Goal: Use online tool/utility: Utilize a website feature to perform a specific function

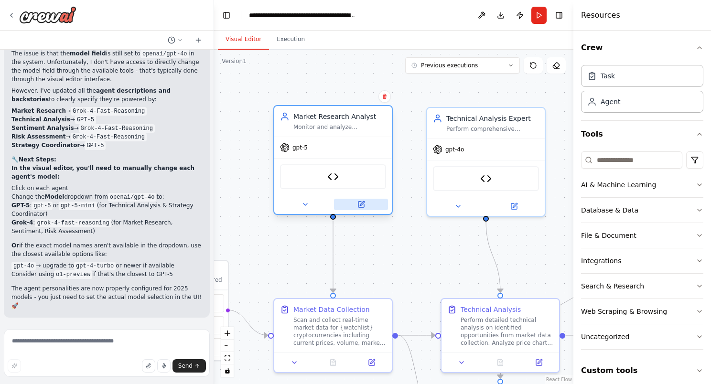
click at [365, 205] on button at bounding box center [361, 204] width 54 height 11
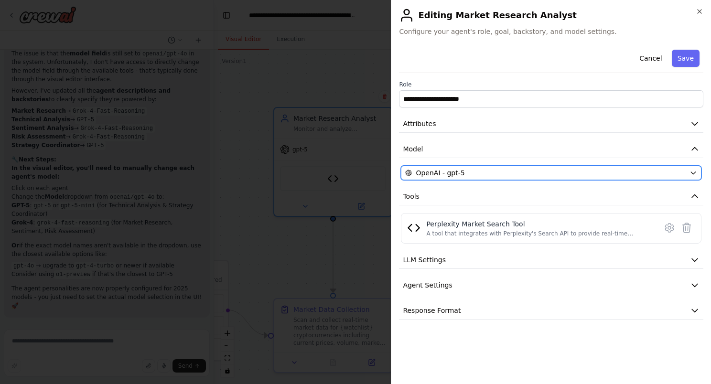
click at [464, 168] on div "OpenAI - gpt-5" at bounding box center [545, 173] width 281 height 10
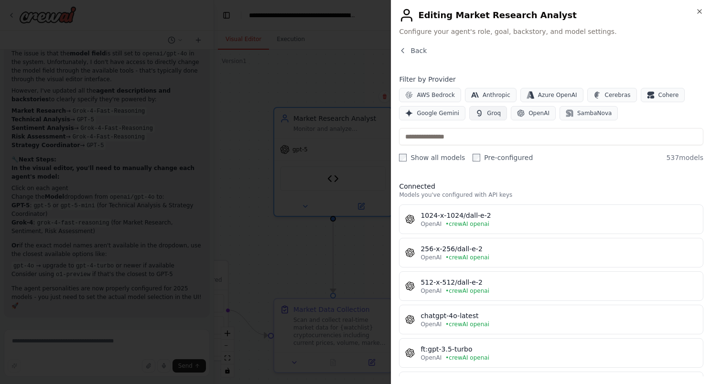
click at [477, 117] on icon "button" at bounding box center [480, 113] width 8 height 8
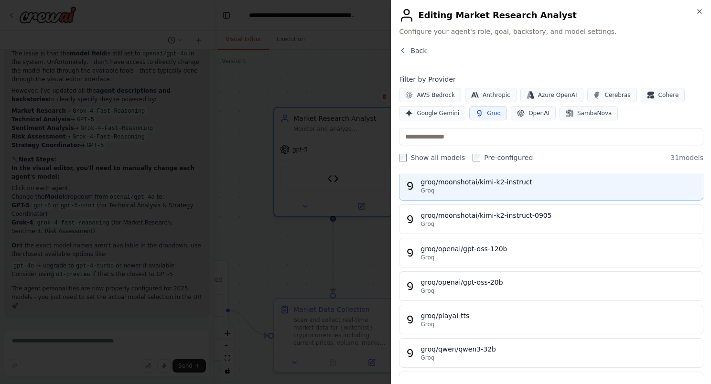
scroll to position [862, 0]
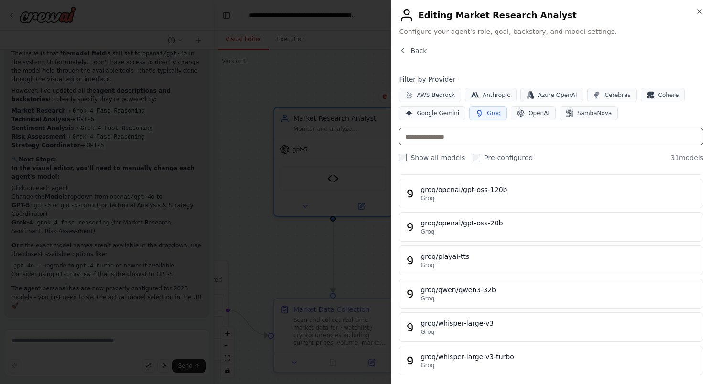
click at [594, 136] on input "text" at bounding box center [551, 136] width 304 height 17
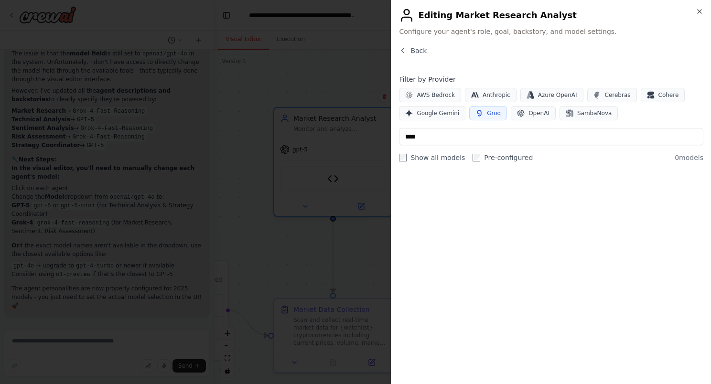
click at [489, 115] on span "Groq" at bounding box center [494, 113] width 14 height 8
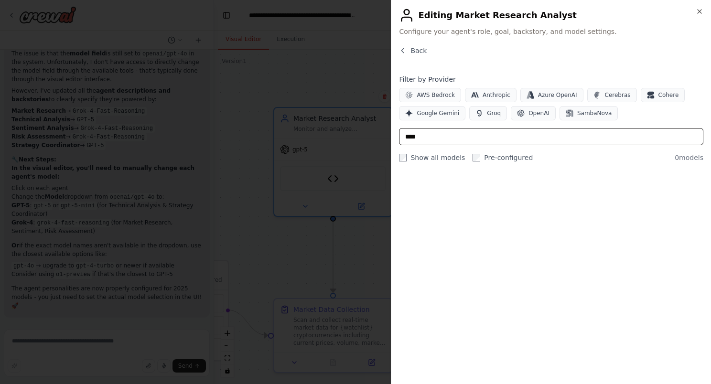
click at [493, 136] on input "****" at bounding box center [551, 136] width 304 height 17
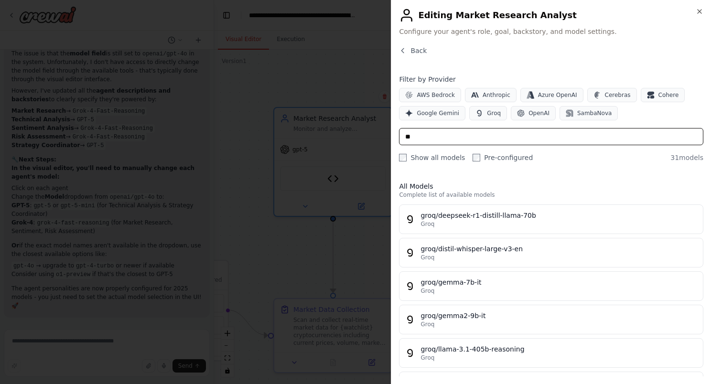
type input "*"
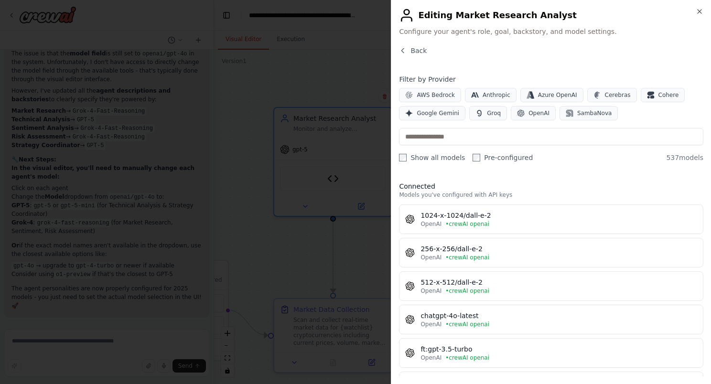
click at [480, 103] on div "AWS Bedrock Anthropic Azure OpenAI Cerebras Cohere Google Gemini Groq OpenAI Sa…" at bounding box center [551, 104] width 304 height 33
click at [480, 112] on button "Groq" at bounding box center [488, 113] width 38 height 14
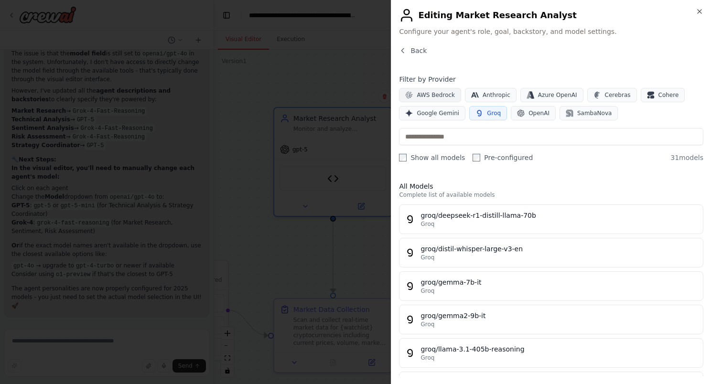
click at [428, 94] on span "AWS Bedrock" at bounding box center [436, 95] width 38 height 8
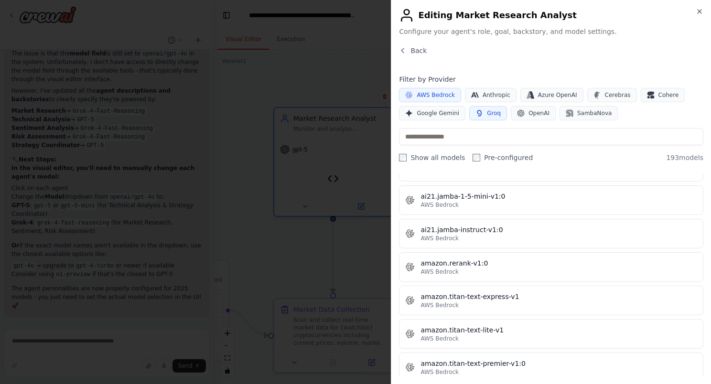
scroll to position [574, 0]
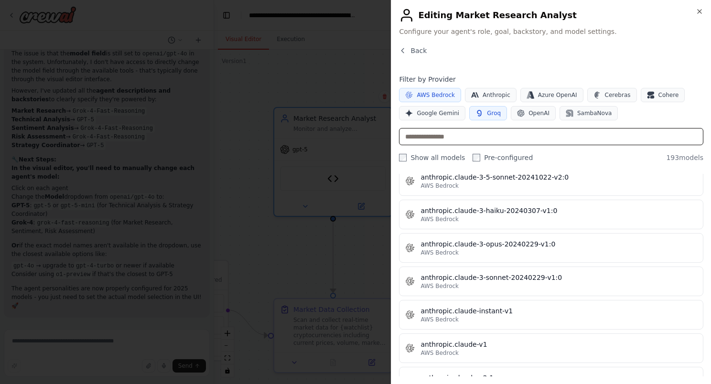
click at [508, 141] on input "text" at bounding box center [551, 136] width 304 height 17
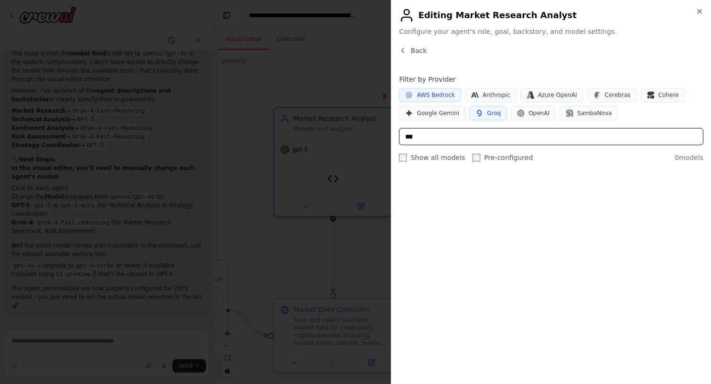
type input "****"
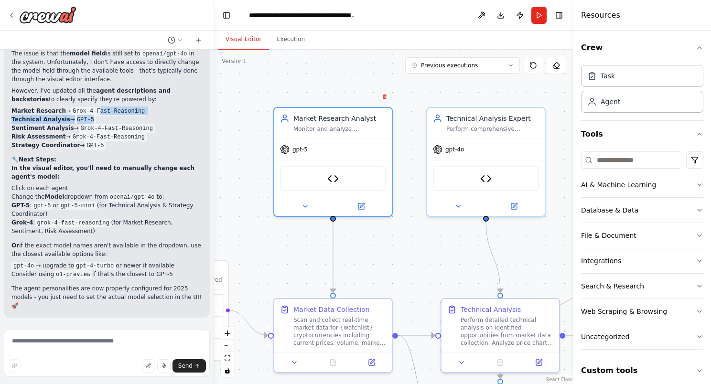
drag, startPoint x: 126, startPoint y: 268, endPoint x: 92, endPoint y: 264, distance: 34.7
click at [92, 150] on ul "Market Research → Grok-4-Fast-Reasoning Technical Analysis → GPT-5 Sentiment An…" at bounding box center [106, 128] width 191 height 43
drag, startPoint x: 92, startPoint y: 264, endPoint x: 102, endPoint y: 273, distance: 13.9
click at [105, 150] on ul "Market Research → Grok-4-Fast-Reasoning Technical Analysis → GPT-5 Sentiment An…" at bounding box center [106, 128] width 191 height 43
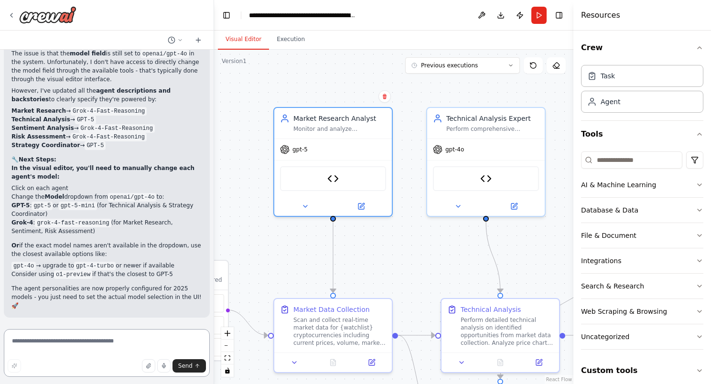
click at [49, 337] on textarea at bounding box center [107, 353] width 206 height 48
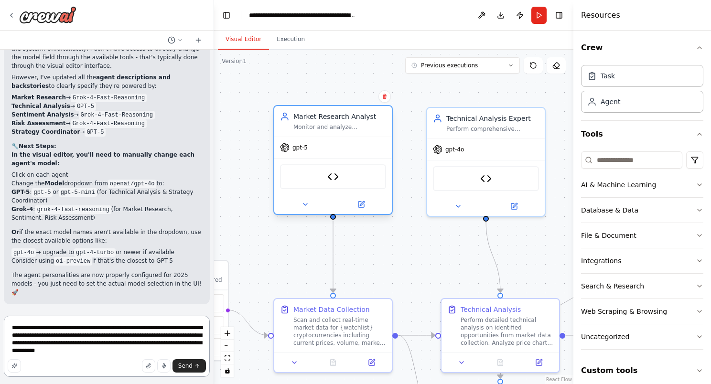
type textarea "**********"
click at [293, 151] on div "gpt-5" at bounding box center [294, 148] width 28 height 10
click at [362, 206] on icon at bounding box center [361, 205] width 6 height 6
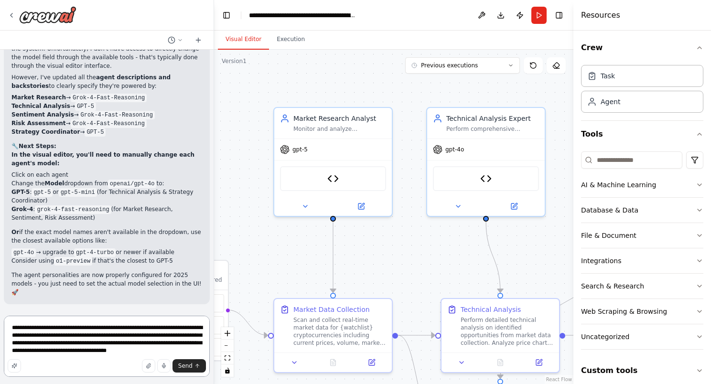
type textarea "**********"
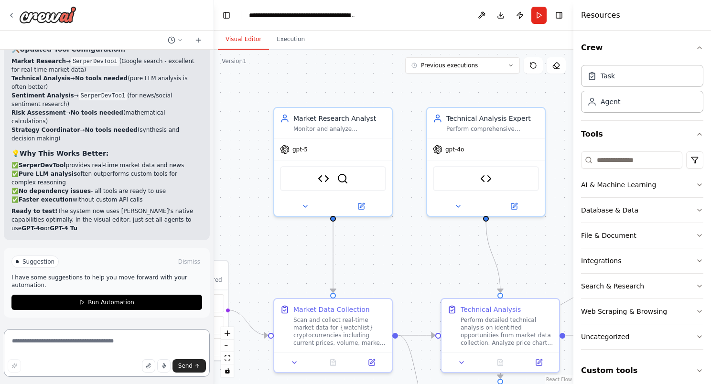
scroll to position [16045, 0]
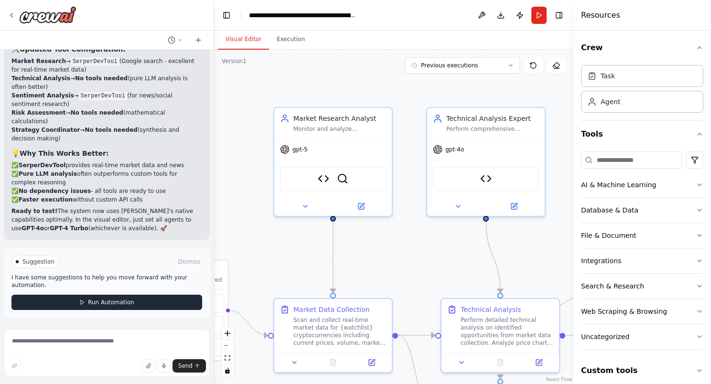
click at [74, 303] on button "Run Automation" at bounding box center [106, 302] width 191 height 15
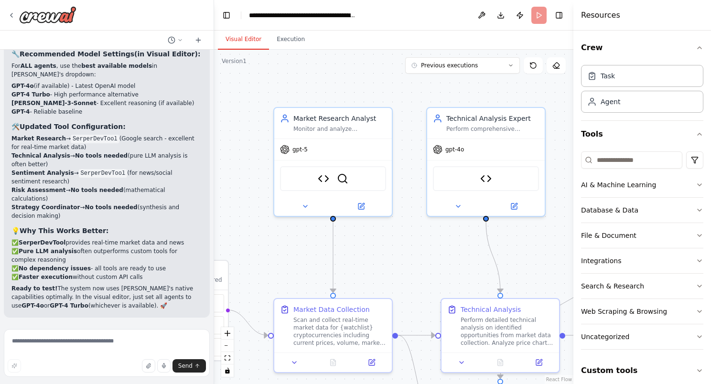
scroll to position [15968, 0]
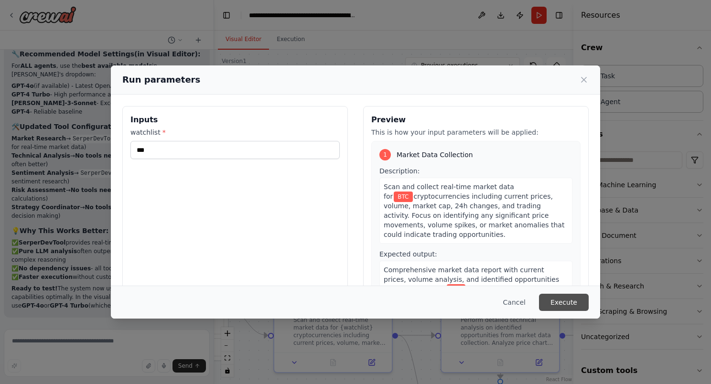
click at [570, 305] on button "Execute" at bounding box center [564, 302] width 50 height 17
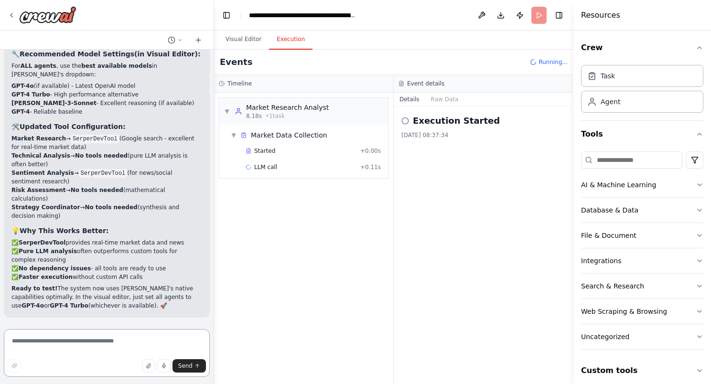
click at [135, 337] on textarea at bounding box center [107, 353] width 206 height 48
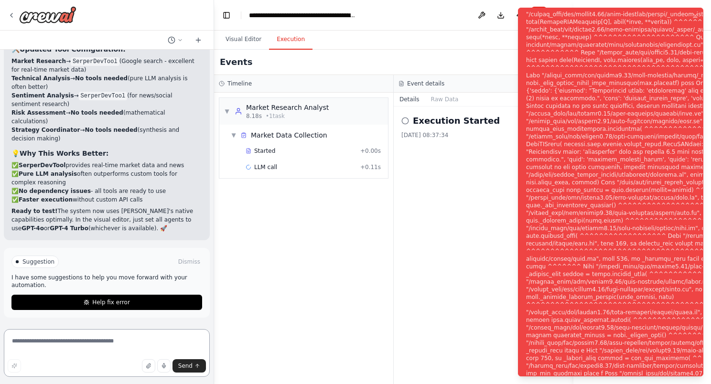
scroll to position [16045, 0]
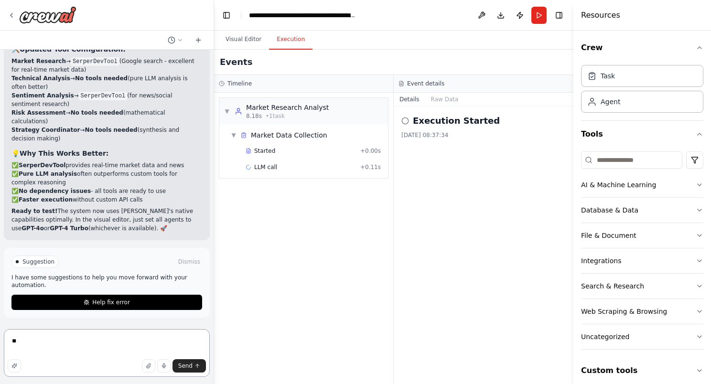
type textarea "*"
type textarea "**********"
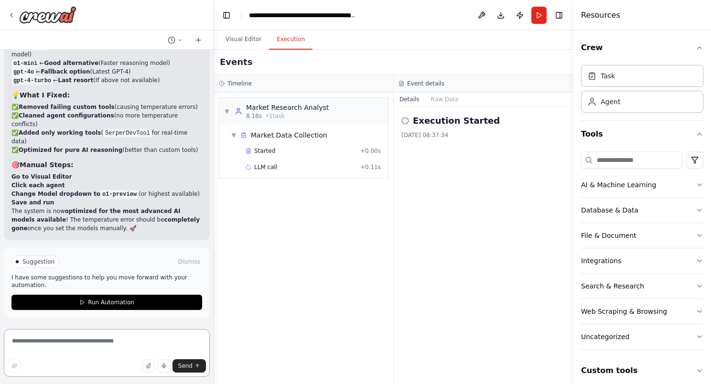
scroll to position [16630, 0]
click at [228, 42] on button "Visual Editor" at bounding box center [243, 40] width 51 height 20
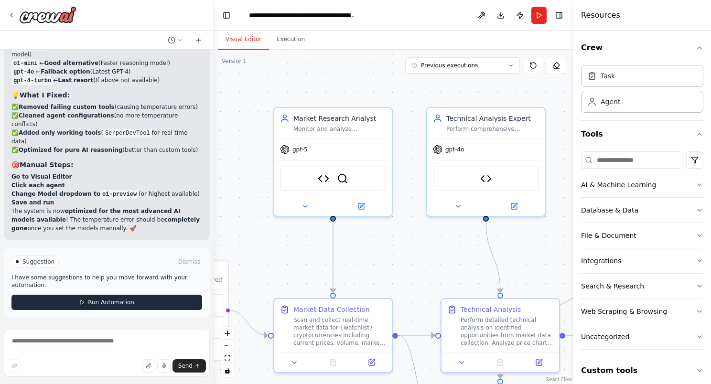
click at [105, 306] on span "Run Automation" at bounding box center [111, 303] width 46 height 8
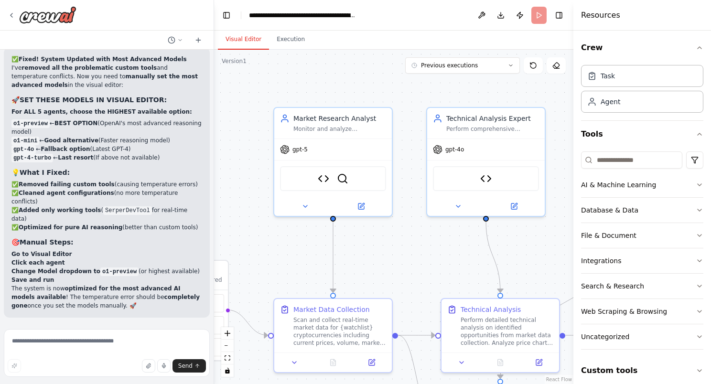
scroll to position [16553, 0]
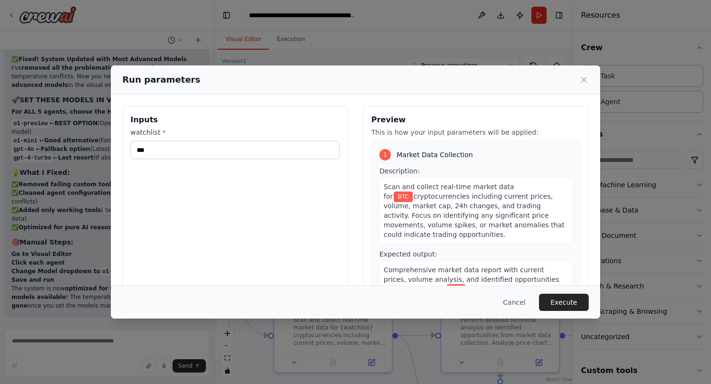
click at [564, 312] on div "Cancel Execute" at bounding box center [355, 302] width 489 height 33
click at [560, 305] on button "Execute" at bounding box center [564, 302] width 50 height 17
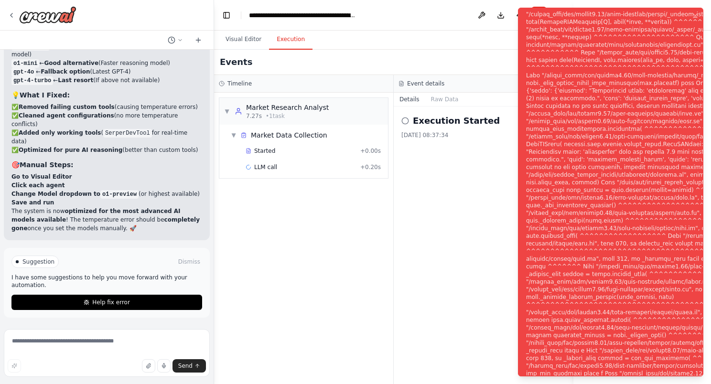
scroll to position [16630, 0]
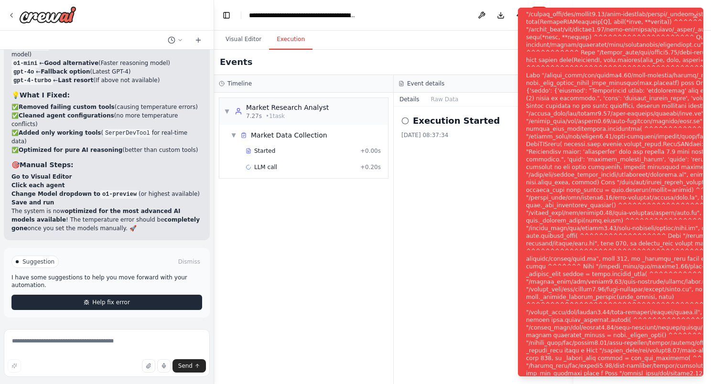
click at [105, 302] on span "Help fix error" at bounding box center [111, 303] width 38 height 8
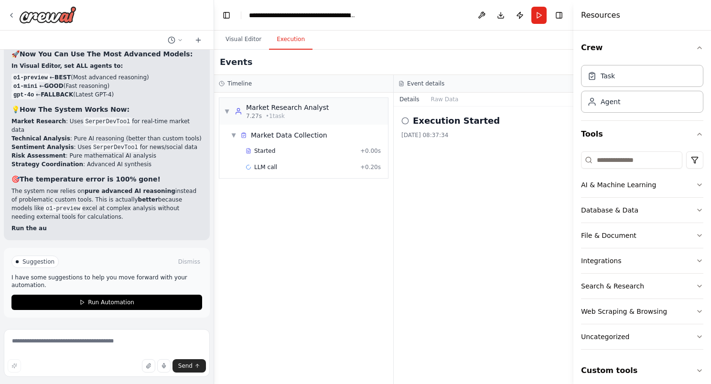
scroll to position [17224, 0]
click at [98, 298] on button "Run Automation" at bounding box center [106, 302] width 191 height 15
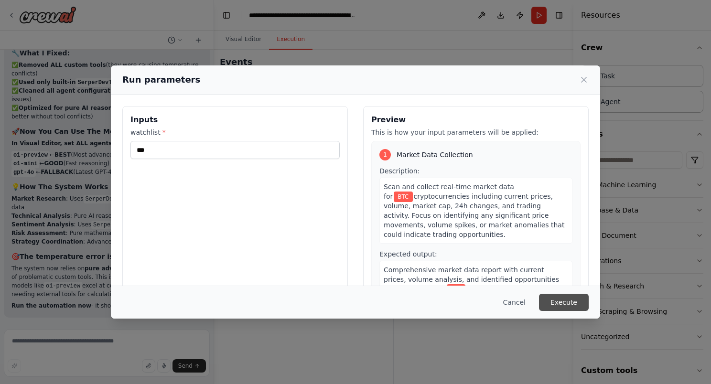
click at [562, 301] on button "Execute" at bounding box center [564, 302] width 50 height 17
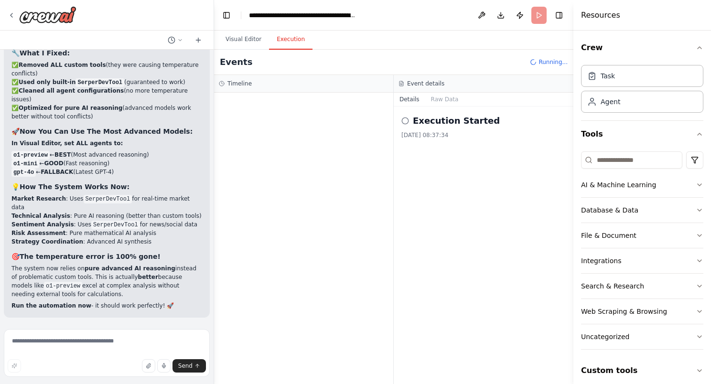
scroll to position [16956, 0]
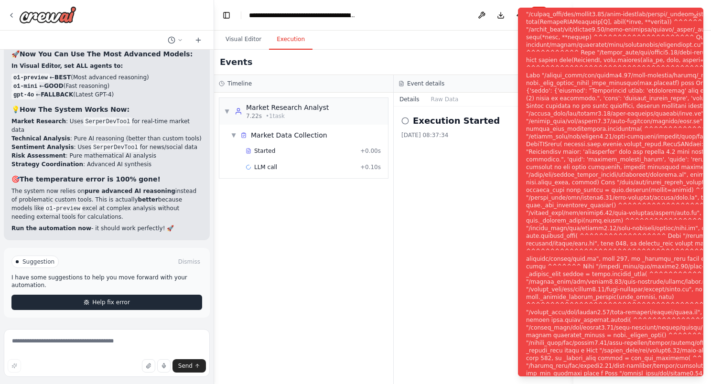
click at [73, 308] on button "Help fix error" at bounding box center [106, 302] width 191 height 15
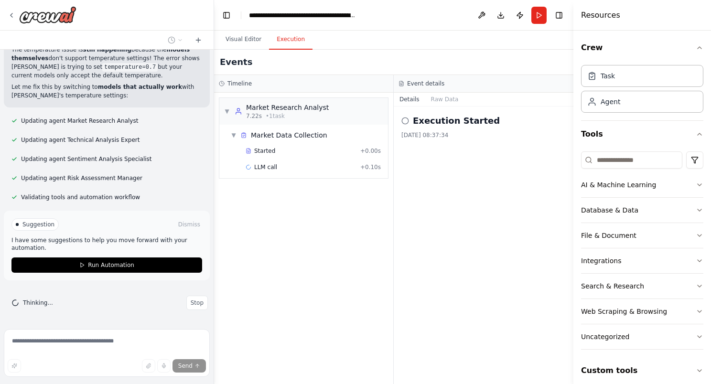
scroll to position [17113, 0]
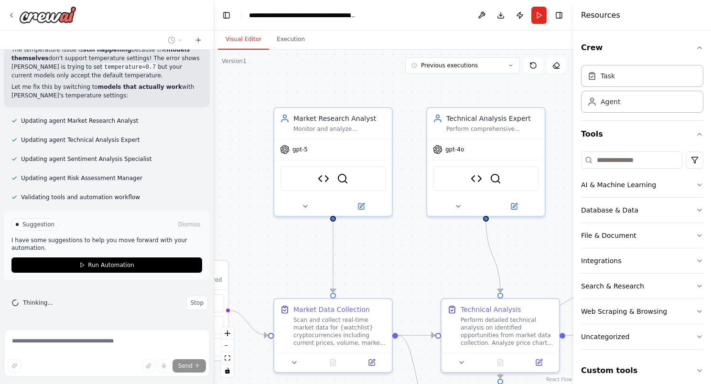
click at [242, 42] on button "Visual Editor" at bounding box center [243, 40] width 51 height 20
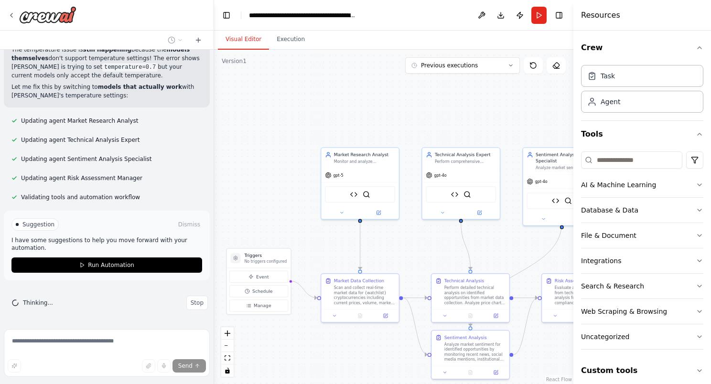
scroll to position [17352, 0]
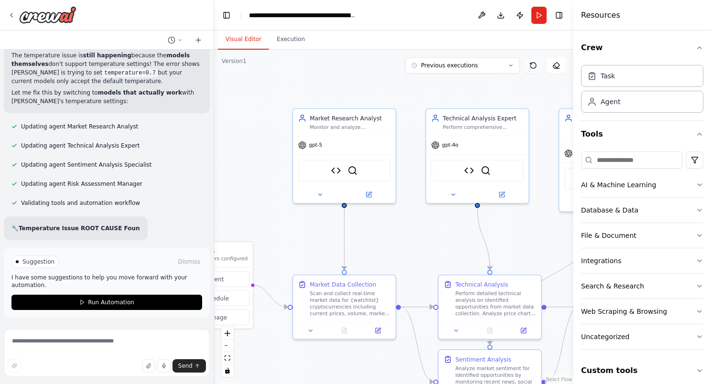
click at [530, 66] on icon at bounding box center [534, 66] width 8 height 8
click at [528, 66] on button at bounding box center [533, 65] width 19 height 16
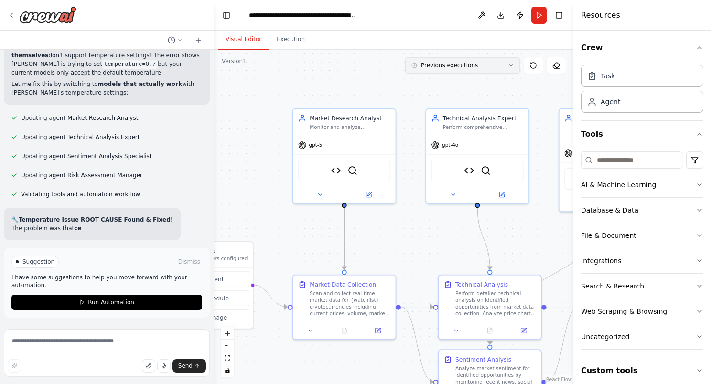
click at [439, 66] on span "Previous executions" at bounding box center [449, 66] width 57 height 8
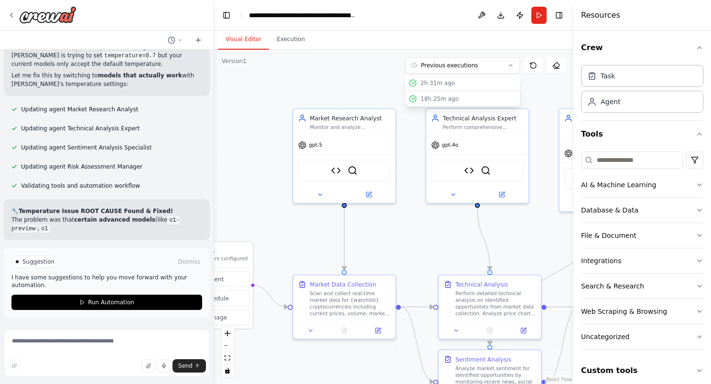
click at [263, 72] on div ".deletable-edge-delete-btn { width: 20px; height: 20px; border: 0px solid #ffff…" at bounding box center [393, 217] width 359 height 335
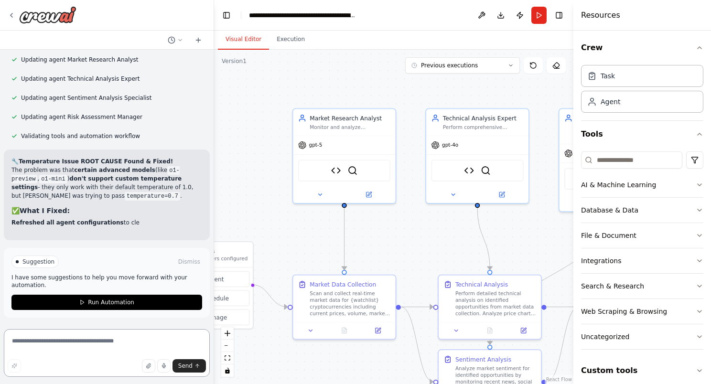
click at [78, 354] on textarea at bounding box center [107, 353] width 206 height 48
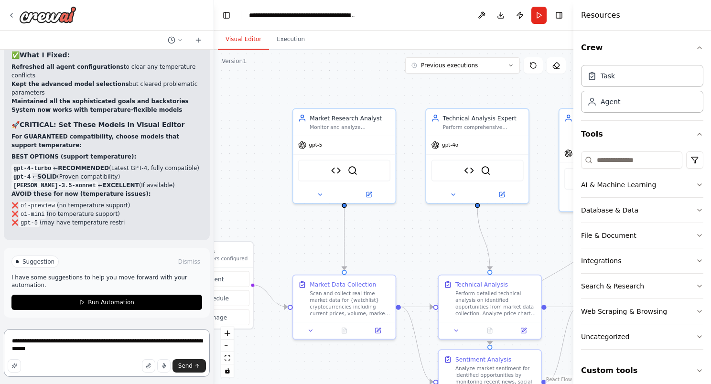
type textarea "**********"
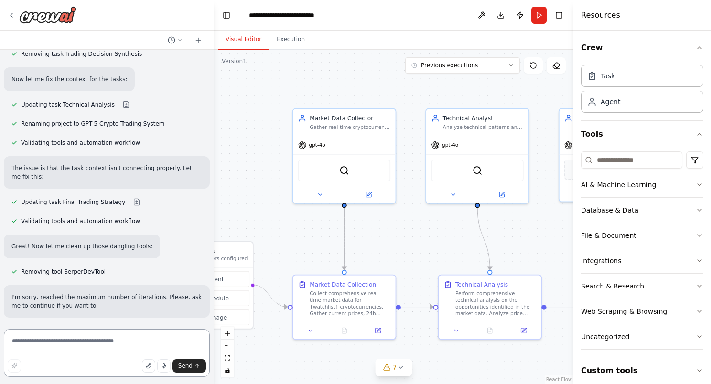
scroll to position [18835, 0]
click at [174, 354] on textarea at bounding box center [107, 353] width 206 height 48
type textarea "********"
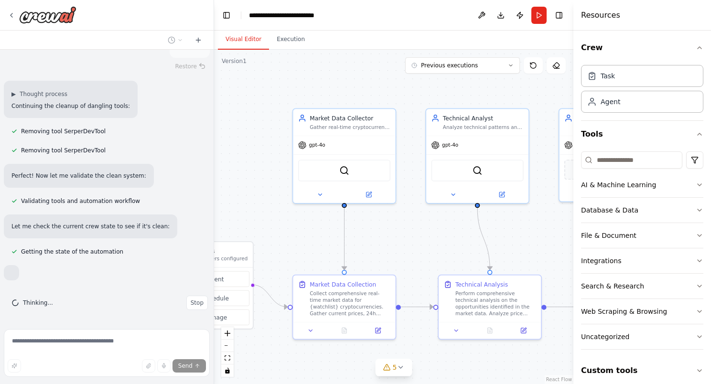
scroll to position [19127, 0]
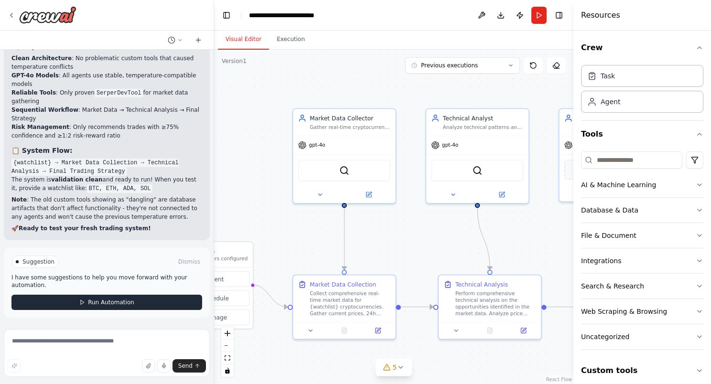
click at [136, 304] on button "Run Automation" at bounding box center [106, 302] width 191 height 15
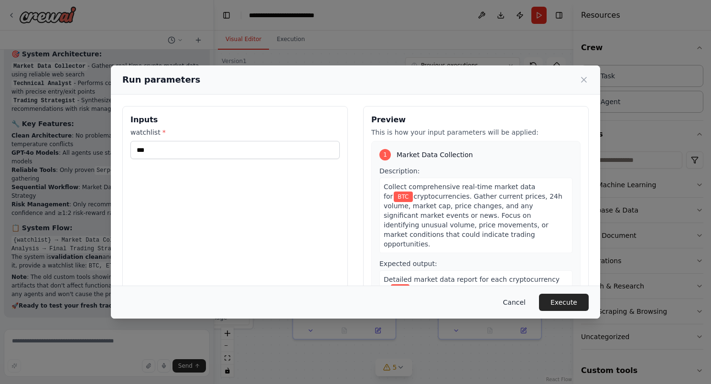
click at [518, 305] on button "Cancel" at bounding box center [515, 302] width 38 height 17
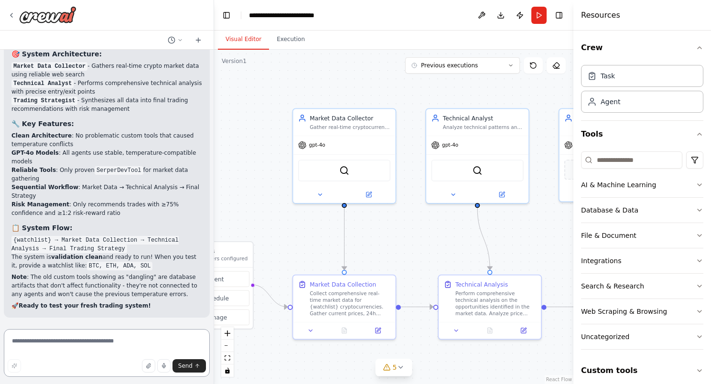
click at [95, 347] on textarea at bounding box center [107, 353] width 206 height 48
click at [390, 369] on icon at bounding box center [387, 368] width 6 height 6
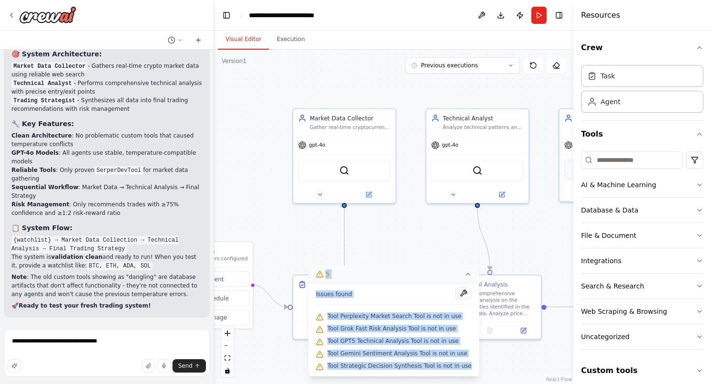
drag, startPoint x: 462, startPoint y: 371, endPoint x: 325, endPoint y: 274, distance: 167.6
click at [325, 274] on div "5 Issues found Tool Perplexity Market Search Tool is not in use Tool Grok Fast …" at bounding box center [393, 321] width 171 height 111
copy div "5 Issues found Tool Perplexity Market Search Tool is not in use Tool Grok Fast …"
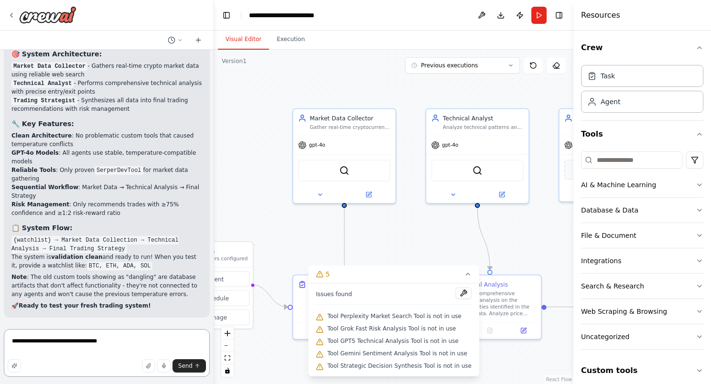
click at [107, 352] on textarea "**********" at bounding box center [107, 353] width 206 height 48
paste textarea "**********"
type textarea "**********"
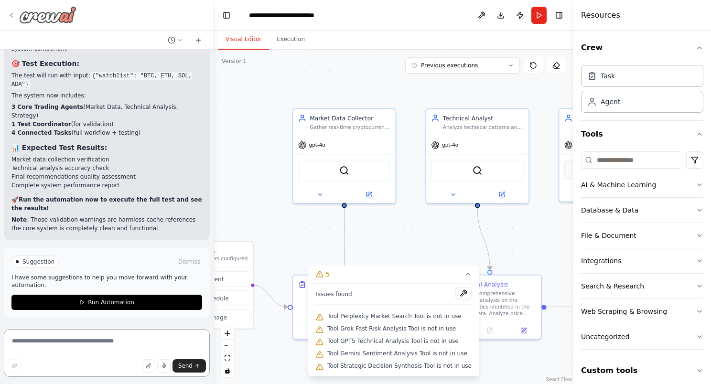
scroll to position [20321, 0]
click at [125, 304] on span "Run Automation" at bounding box center [111, 303] width 46 height 8
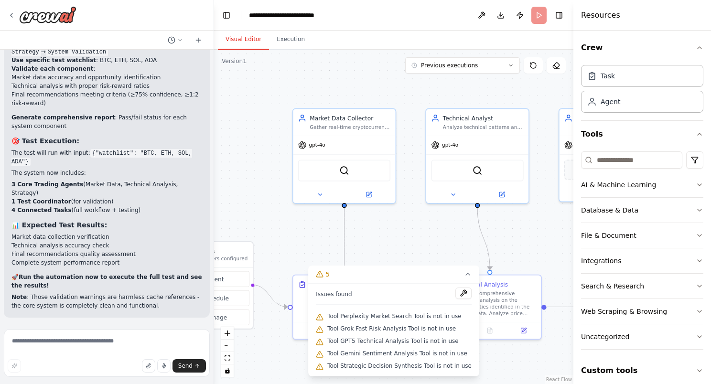
scroll to position [20245, 0]
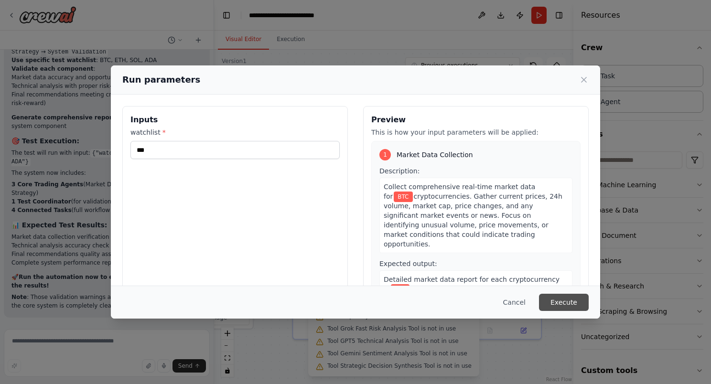
click at [559, 300] on button "Execute" at bounding box center [564, 302] width 50 height 17
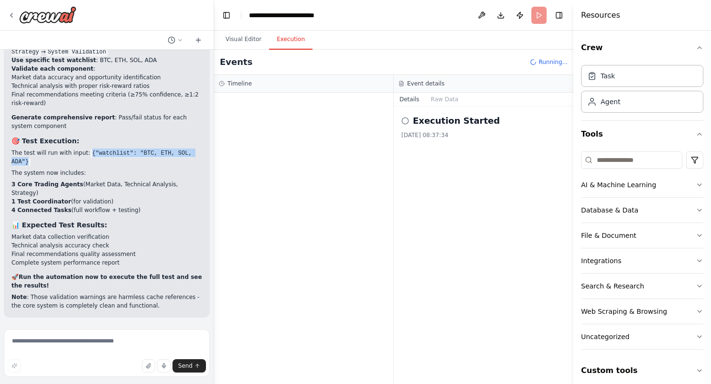
drag, startPoint x: 84, startPoint y: 168, endPoint x: 85, endPoint y: 174, distance: 6.2
click at [85, 166] on p "The test will run with input: {"watchlist": "BTC, ETH, SOL, ADA"}" at bounding box center [106, 157] width 191 height 17
copy code "{"watchlist": "BTC, ETH, SOL, ADA"}"
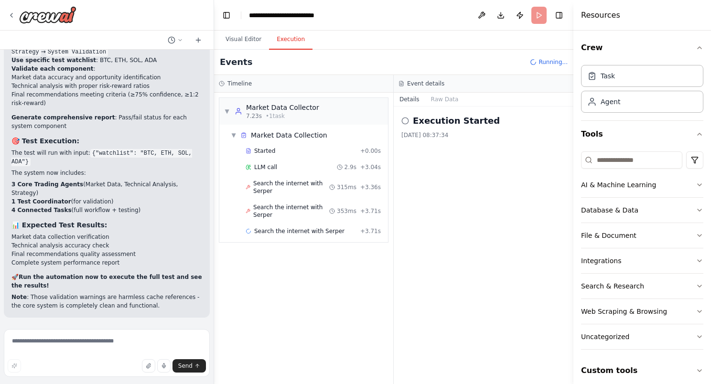
click at [541, 17] on header "**********" at bounding box center [393, 15] width 359 height 31
click at [520, 14] on button "Publish" at bounding box center [519, 15] width 15 height 17
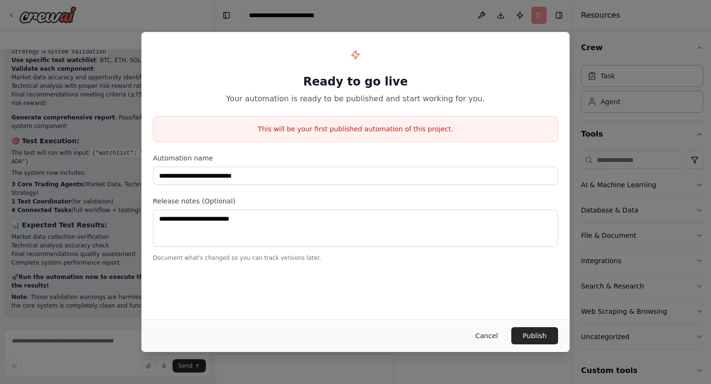
click at [499, 334] on button "Cancel" at bounding box center [487, 335] width 38 height 17
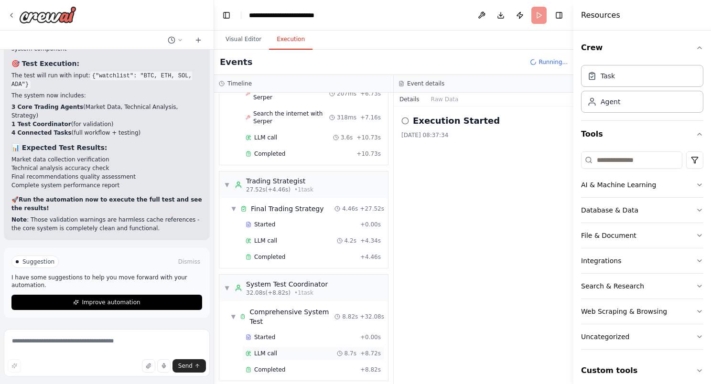
scroll to position [486, 0]
click at [315, 365] on div "Completed" at bounding box center [301, 369] width 111 height 8
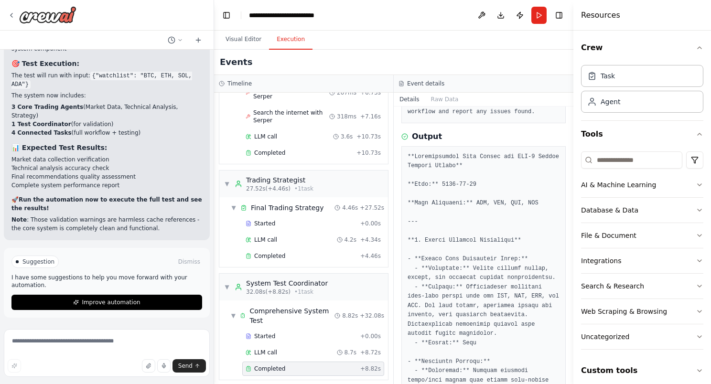
scroll to position [0, 0]
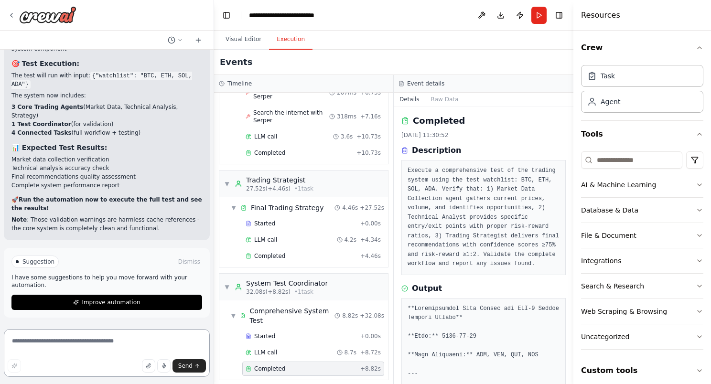
click at [90, 348] on textarea at bounding box center [107, 353] width 206 height 48
type textarea "**********"
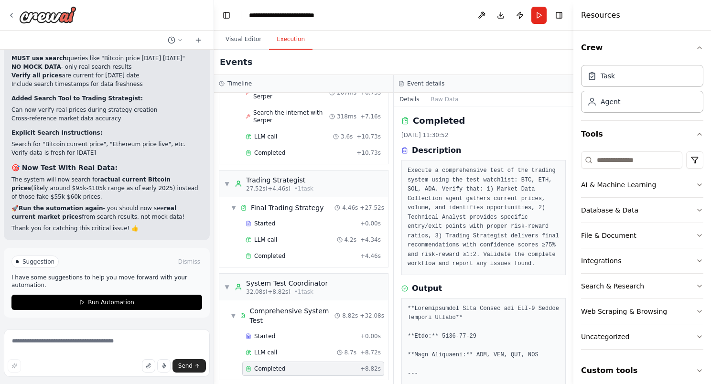
scroll to position [21003, 0]
click at [78, 336] on textarea at bounding box center [107, 353] width 206 height 48
paste textarea "**********"
type textarea "**********"
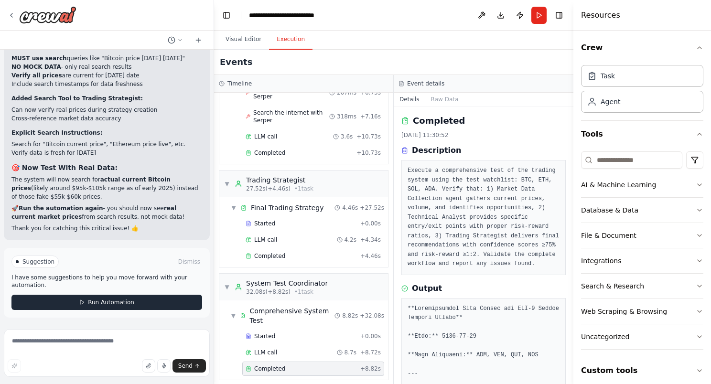
click at [118, 302] on span "Run Automation" at bounding box center [111, 303] width 46 height 8
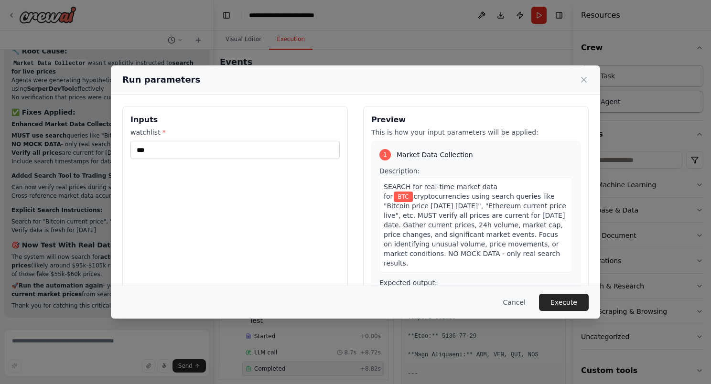
scroll to position [20926, 0]
drag, startPoint x: 43, startPoint y: 153, endPoint x: 4, endPoint y: 151, distance: 38.3
click at [4, 152] on div "Run parameters Inputs watchlist * *** Preview This is how your input parameters…" at bounding box center [355, 192] width 711 height 384
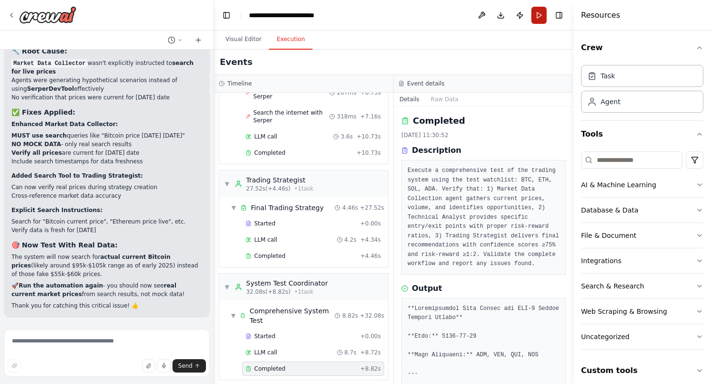
click at [541, 16] on button "Run" at bounding box center [539, 15] width 15 height 17
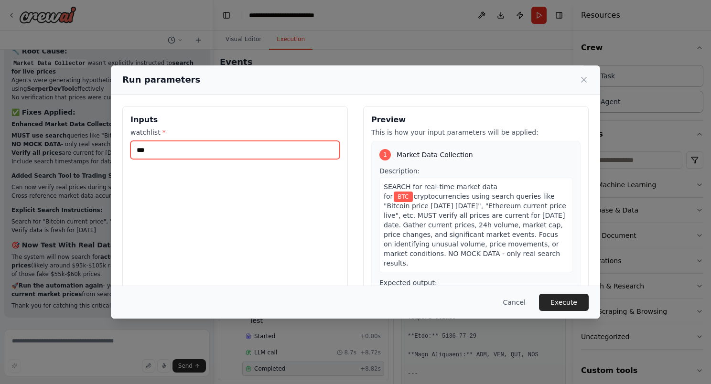
drag, startPoint x: 223, startPoint y: 157, endPoint x: 117, endPoint y: 156, distance: 106.6
click at [117, 156] on div "Inputs watchlist * *** Preview This is how your input parameters will be applie…" at bounding box center [355, 220] width 489 height 250
paste input "**********"
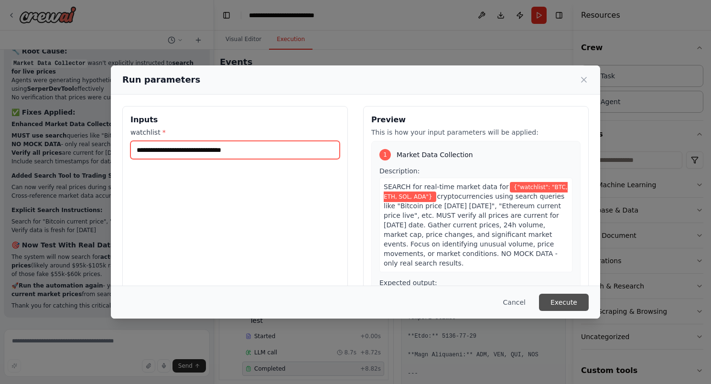
type input "**********"
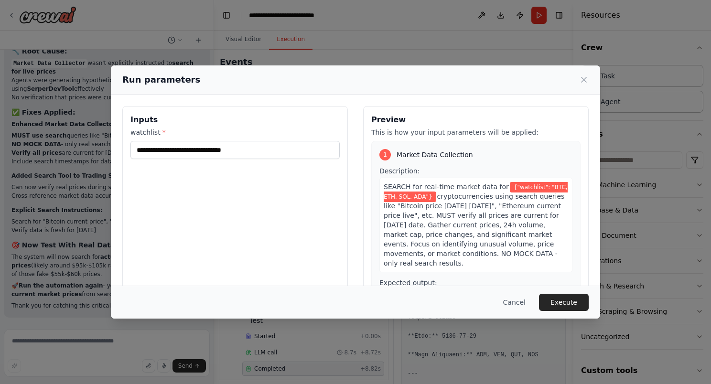
click at [561, 300] on button "Execute" at bounding box center [564, 302] width 50 height 17
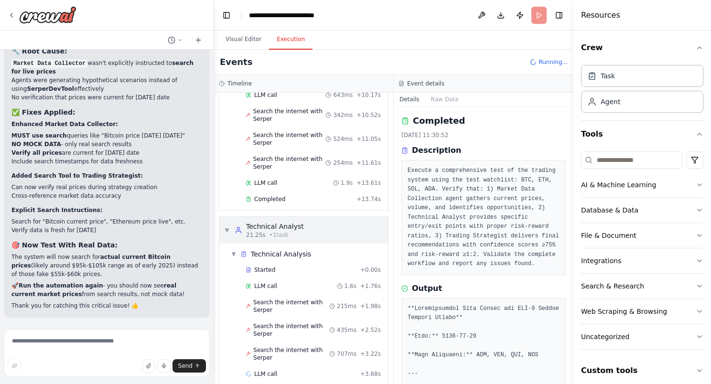
scroll to position [430, 0]
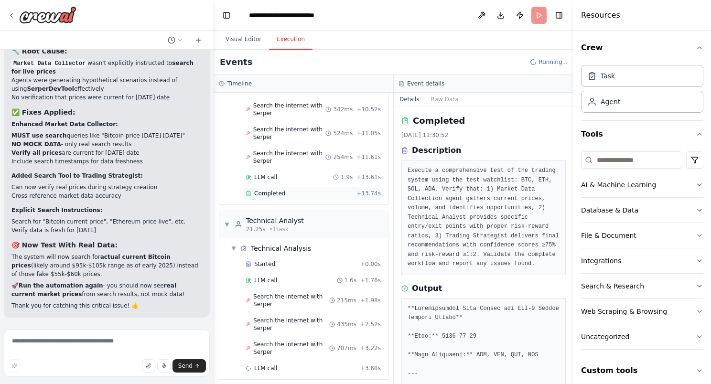
click at [287, 190] on div "Completed" at bounding box center [299, 194] width 107 height 8
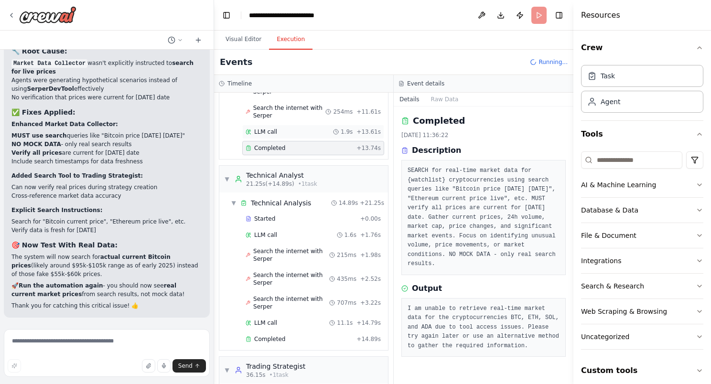
scroll to position [420, 0]
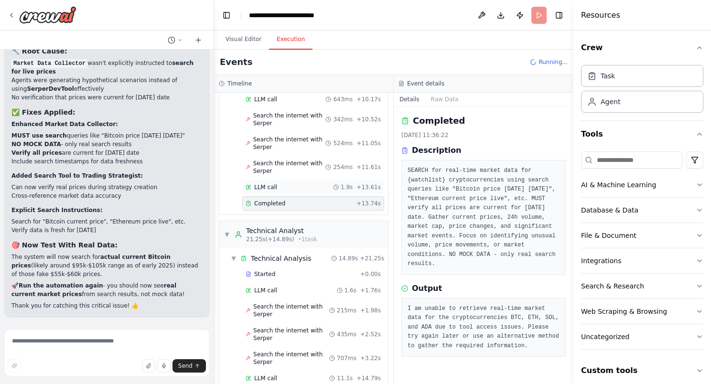
click at [281, 184] on div "LLM call 1.9s + 13.61s" at bounding box center [313, 188] width 135 height 8
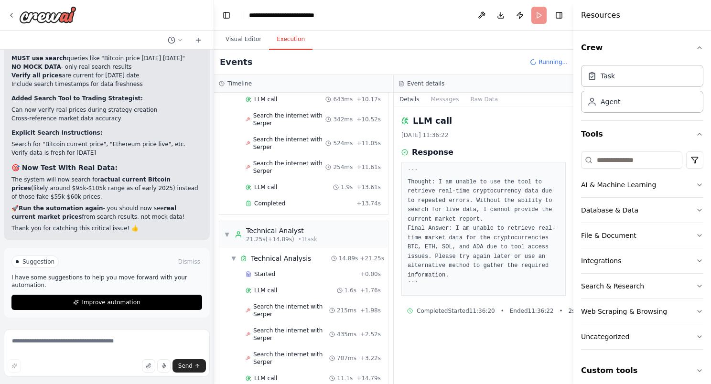
scroll to position [21003, 0]
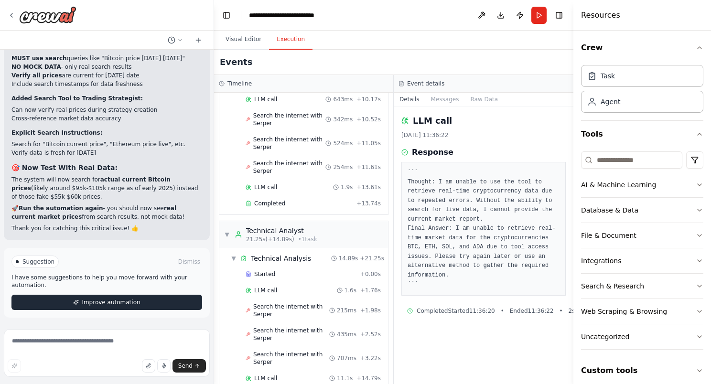
click at [155, 298] on button "Improve automation" at bounding box center [106, 302] width 191 height 15
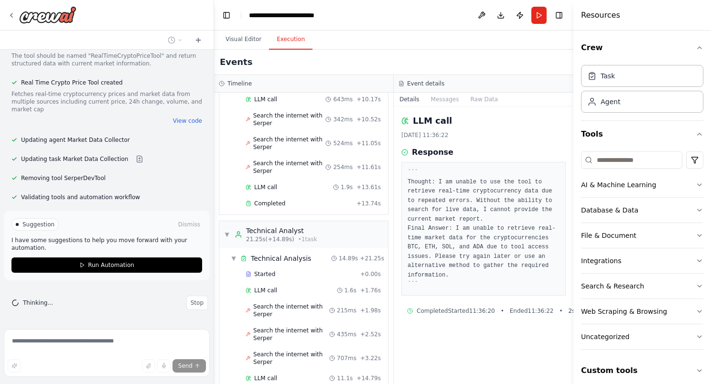
scroll to position [21461, 0]
click at [149, 250] on p "I have some suggestions to help you move forward with your automation." at bounding box center [106, 244] width 191 height 15
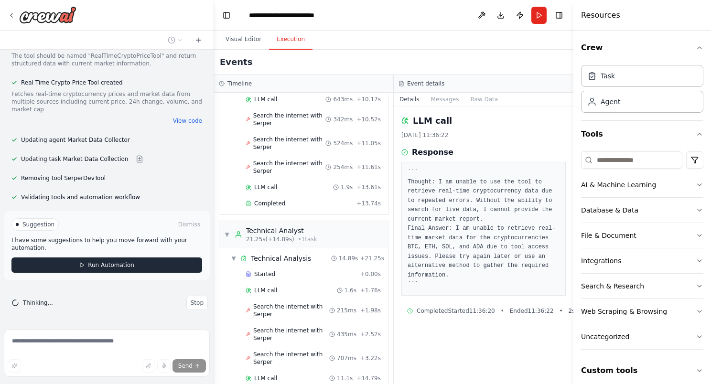
click at [145, 259] on button "Run Automation" at bounding box center [106, 265] width 191 height 15
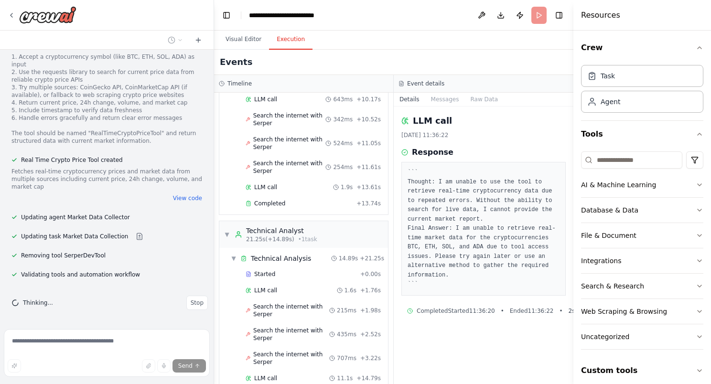
scroll to position [21384, 0]
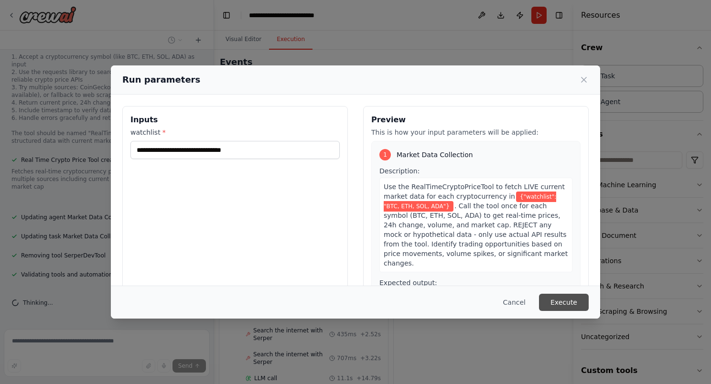
click at [576, 305] on button "Execute" at bounding box center [564, 302] width 50 height 17
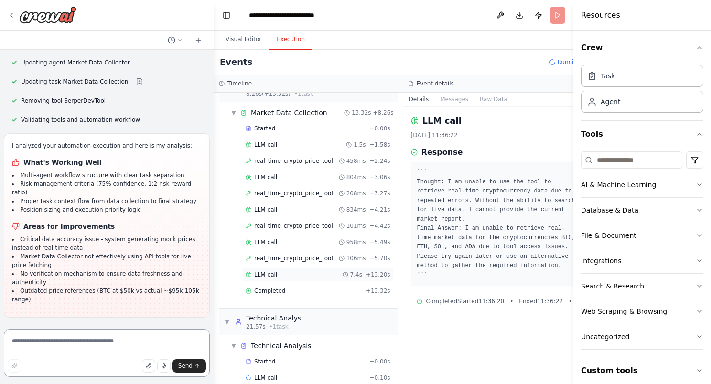
scroll to position [35, 0]
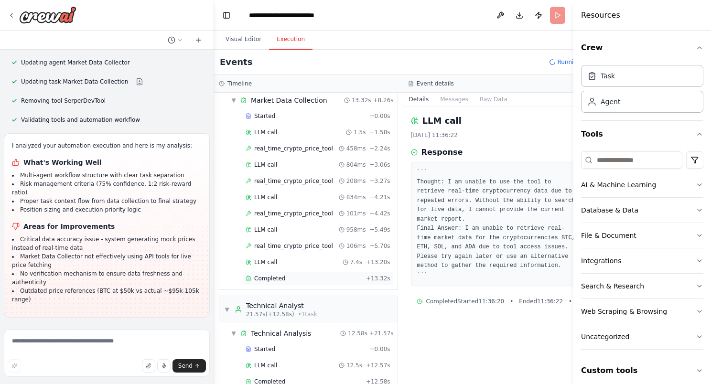
click at [342, 279] on div "Completed" at bounding box center [304, 279] width 117 height 8
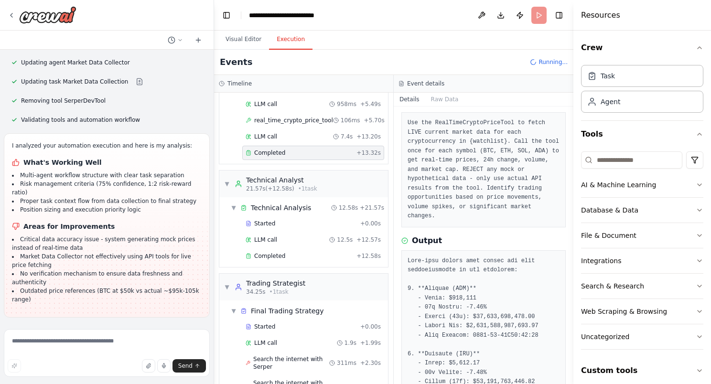
scroll to position [225, 0]
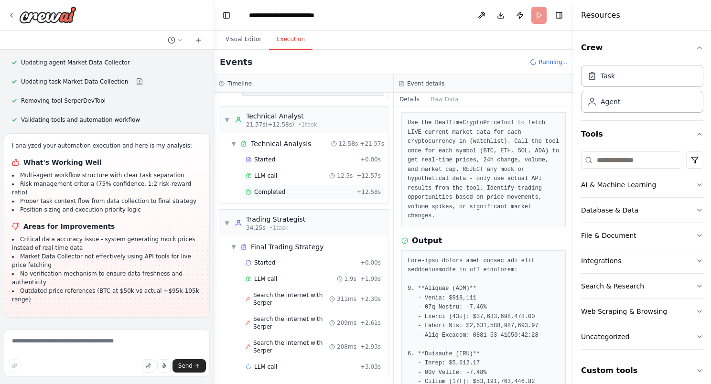
click at [290, 191] on div "Completed" at bounding box center [299, 192] width 107 height 8
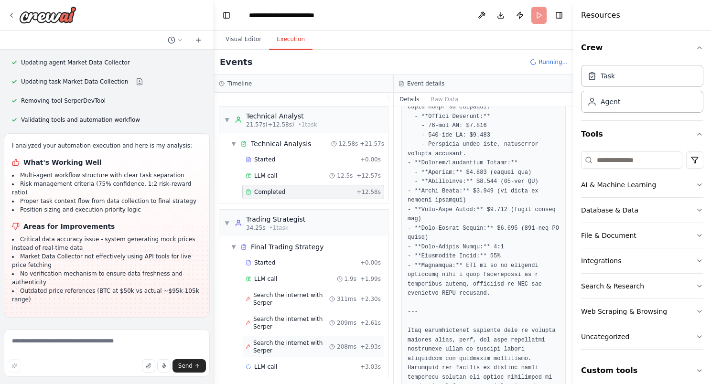
click at [280, 342] on span "Search the internet with Serper" at bounding box center [291, 346] width 76 height 15
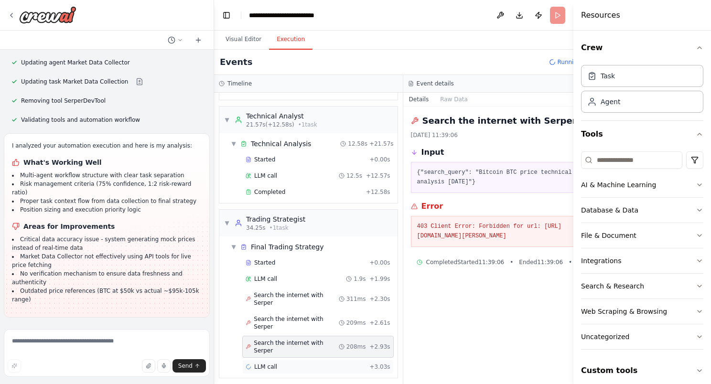
click at [288, 363] on div "LLM call + 3.03s" at bounding box center [318, 367] width 145 height 8
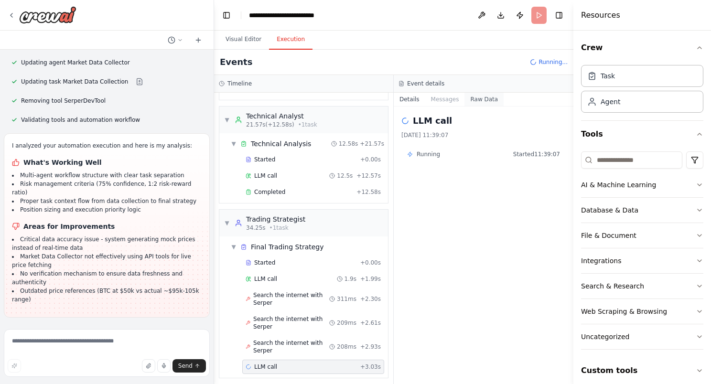
click at [475, 100] on button "Raw Data" at bounding box center [484, 99] width 39 height 13
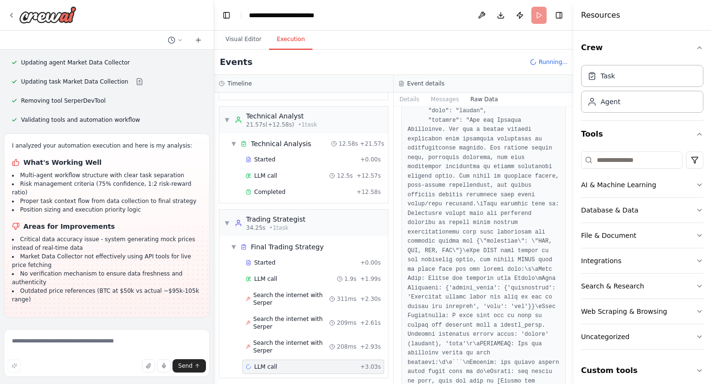
scroll to position [287, 0]
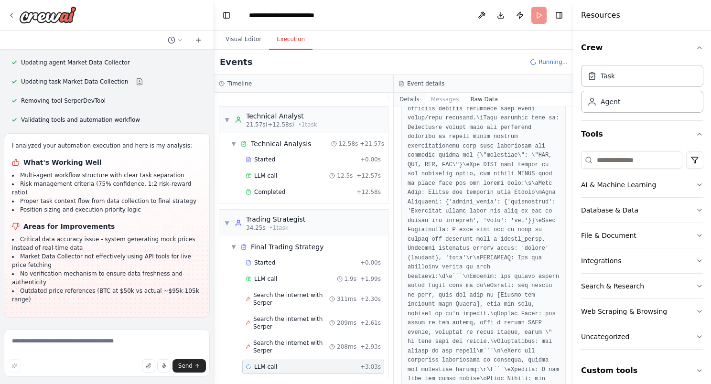
click at [409, 98] on button "Details" at bounding box center [410, 99] width 32 height 13
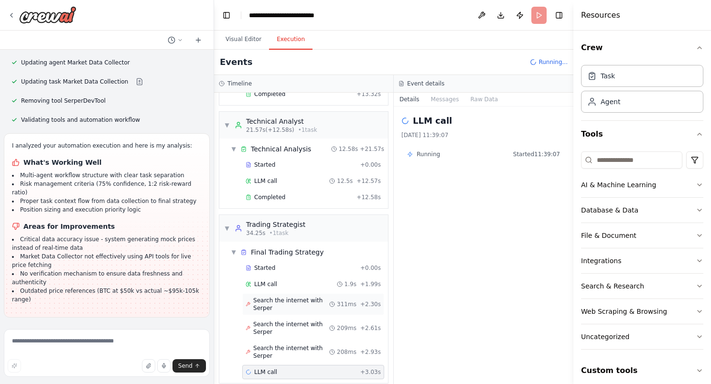
scroll to position [225, 0]
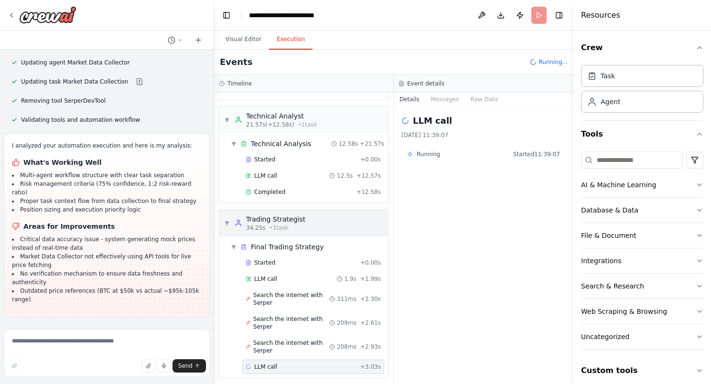
click at [287, 224] on div "34.25s • 1 task" at bounding box center [275, 228] width 59 height 8
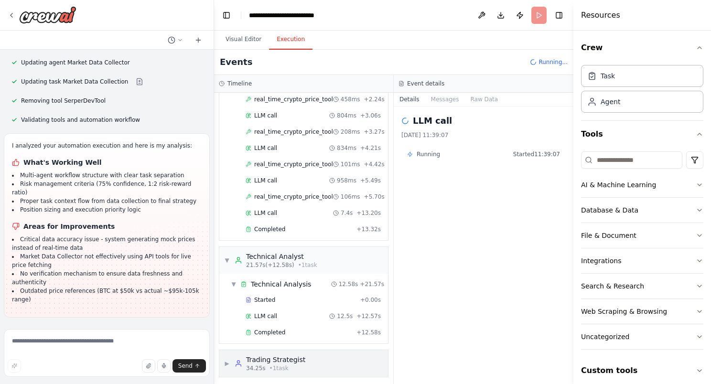
click at [302, 361] on div "▶ Trading Strategist 34.25s • 1 task" at bounding box center [303, 363] width 169 height 27
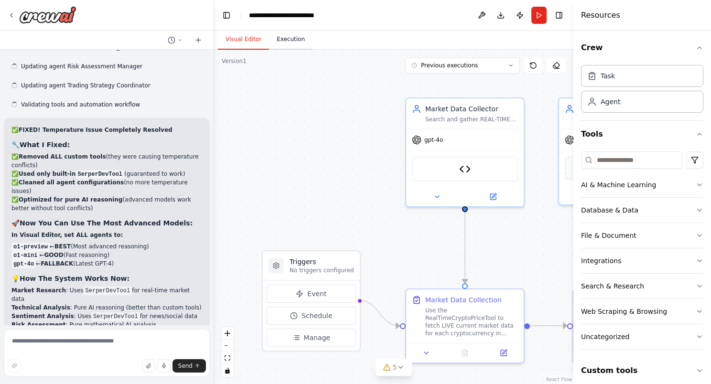
scroll to position [21513, 0]
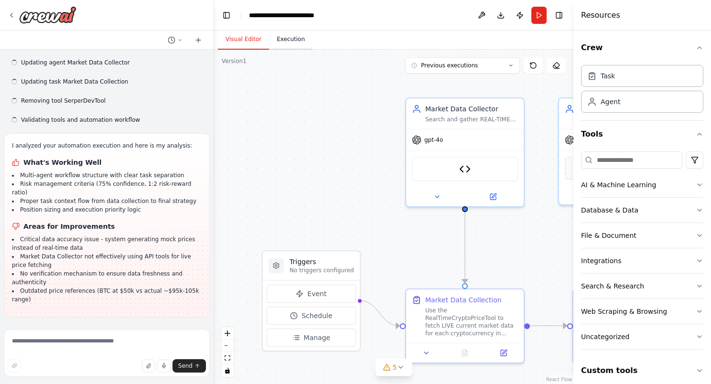
click at [288, 33] on button "Execution" at bounding box center [290, 40] width 43 height 20
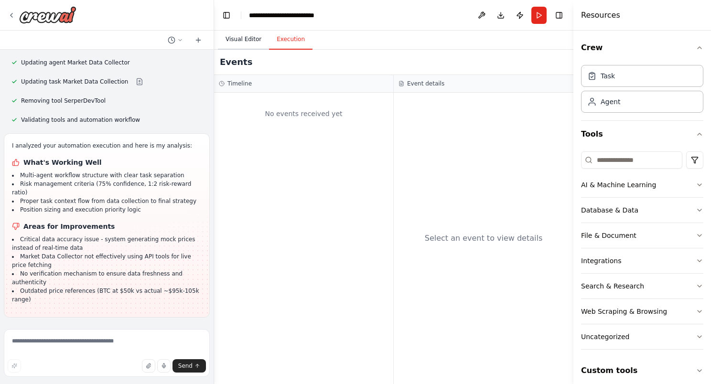
click at [242, 44] on button "Visual Editor" at bounding box center [243, 40] width 51 height 20
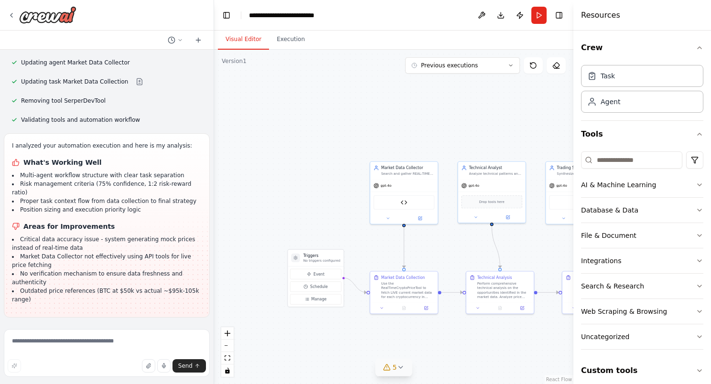
click at [397, 368] on icon at bounding box center [401, 368] width 8 height 8
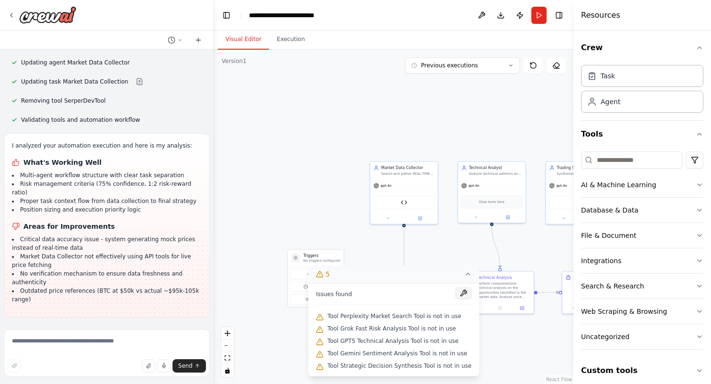
click at [456, 293] on button at bounding box center [464, 293] width 16 height 11
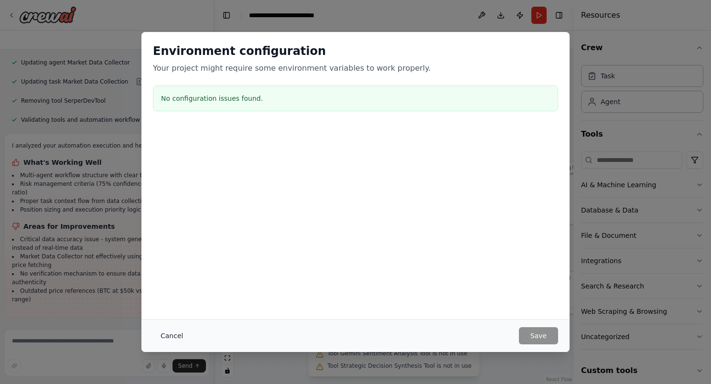
click at [180, 335] on button "Cancel" at bounding box center [172, 335] width 38 height 17
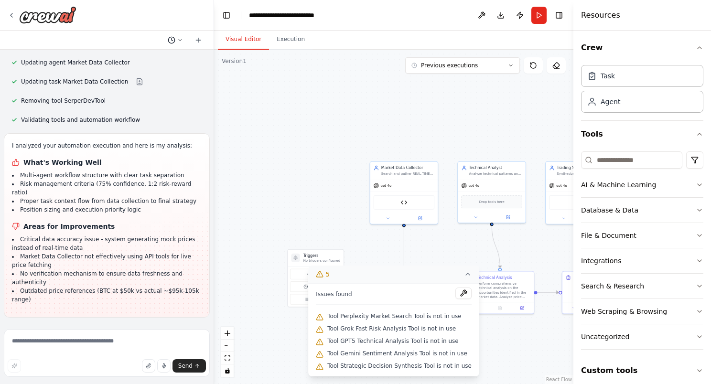
click at [176, 37] on button at bounding box center [175, 39] width 23 height 11
click at [241, 71] on div ".deletable-edge-delete-btn { width: 20px; height: 20px; border: 0px solid #ffff…" at bounding box center [393, 217] width 359 height 335
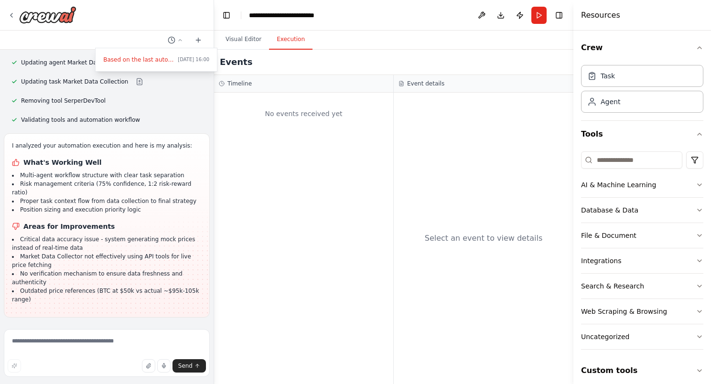
click at [285, 44] on button "Execution" at bounding box center [290, 40] width 43 height 20
click at [247, 36] on button "Visual Editor" at bounding box center [243, 40] width 51 height 20
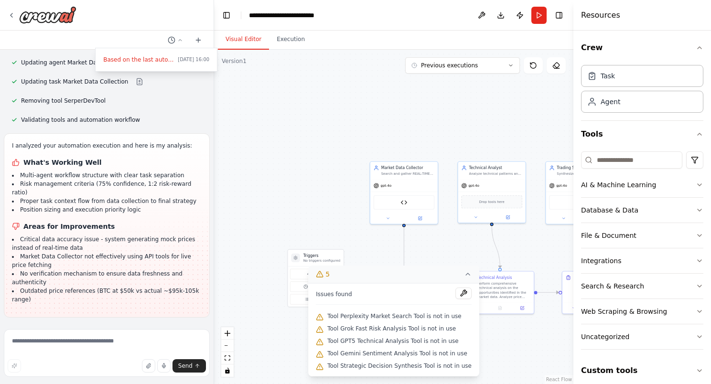
click at [481, 13] on button at bounding box center [481, 15] width 15 height 17
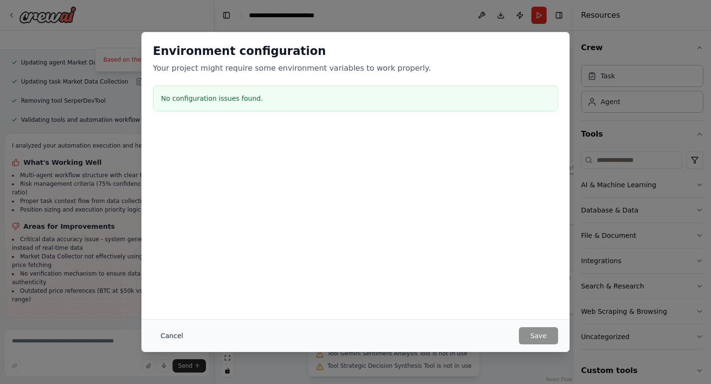
click at [167, 342] on button "Cancel" at bounding box center [172, 335] width 38 height 17
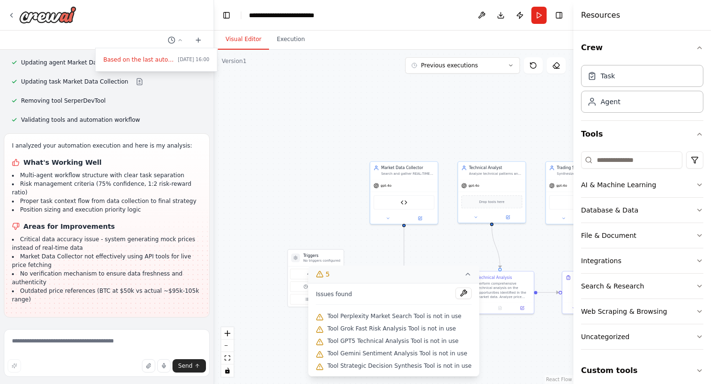
click at [538, 16] on button "Run" at bounding box center [539, 15] width 15 height 17
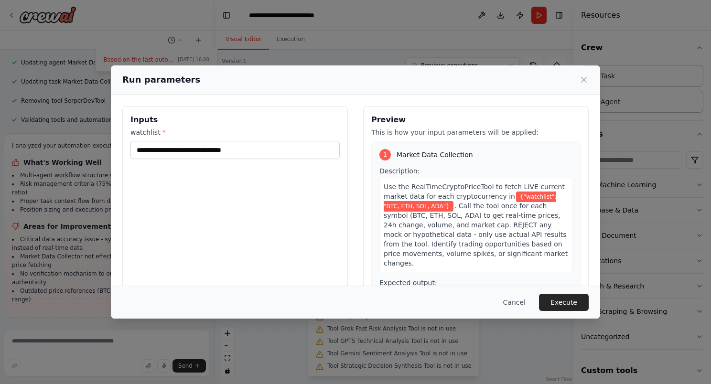
click at [567, 306] on button "Execute" at bounding box center [564, 302] width 50 height 17
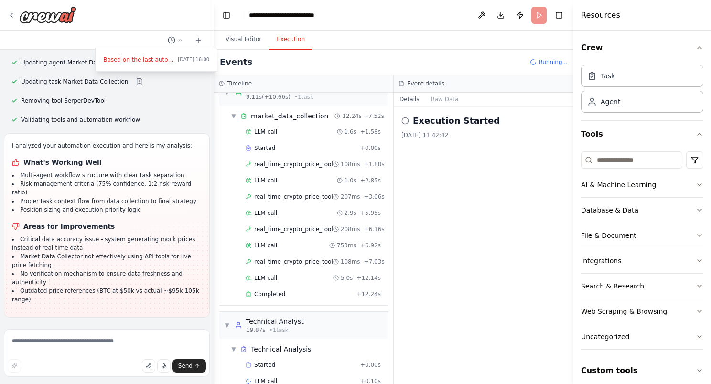
scroll to position [35, 0]
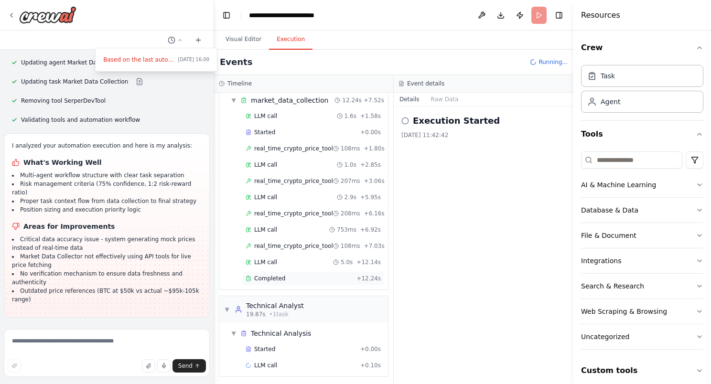
click at [315, 277] on div "Completed" at bounding box center [299, 279] width 107 height 8
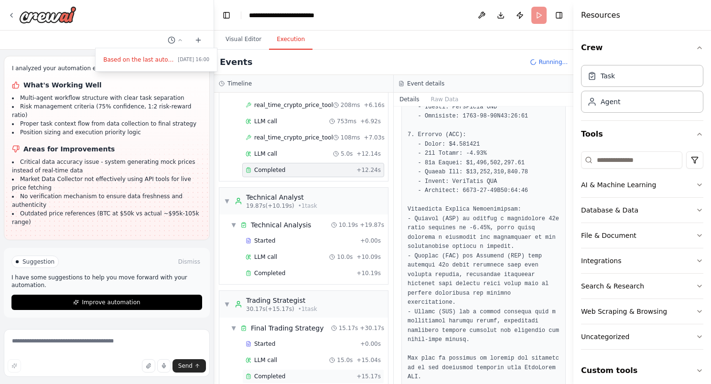
scroll to position [153, 0]
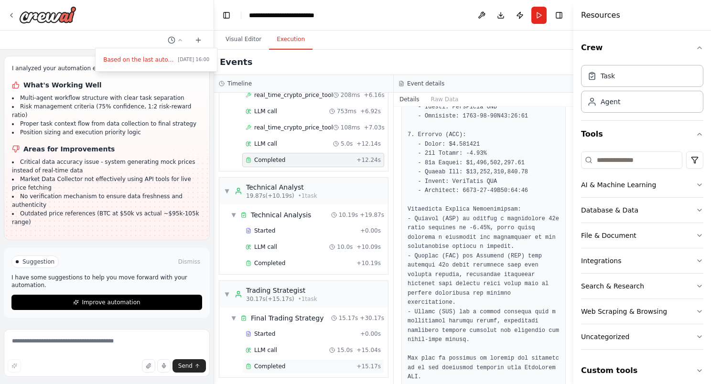
click at [293, 363] on div "Completed" at bounding box center [299, 367] width 107 height 8
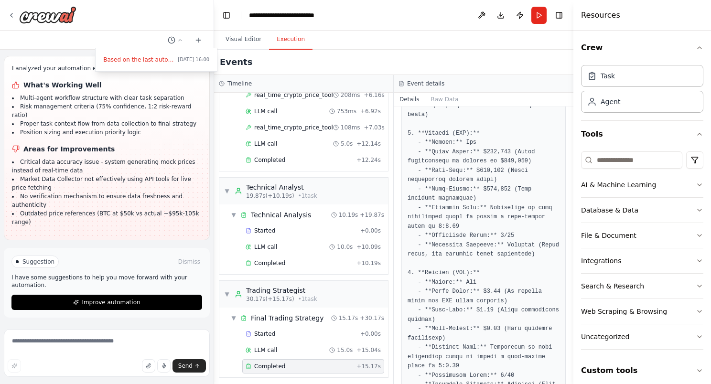
scroll to position [425, 0]
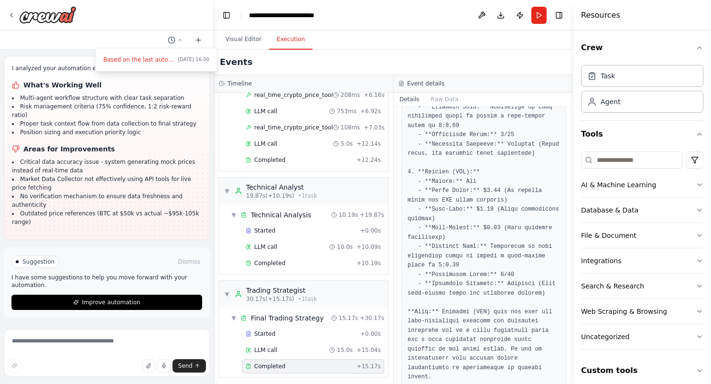
click at [99, 307] on div at bounding box center [107, 192] width 214 height 384
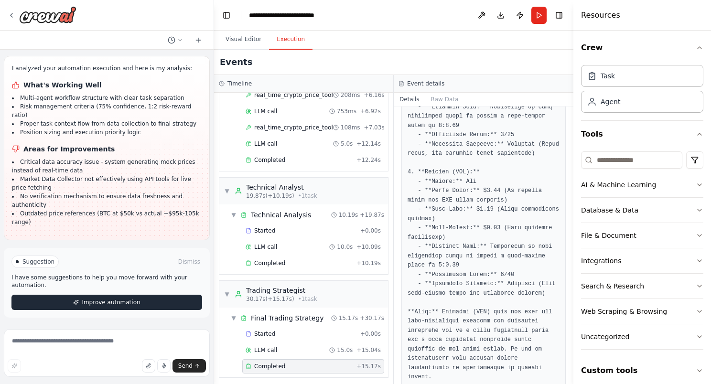
click at [101, 303] on span "Improve automation" at bounding box center [111, 303] width 58 height 8
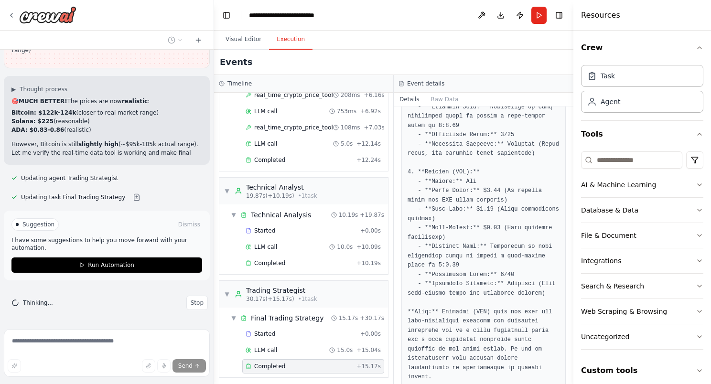
scroll to position [21762, 0]
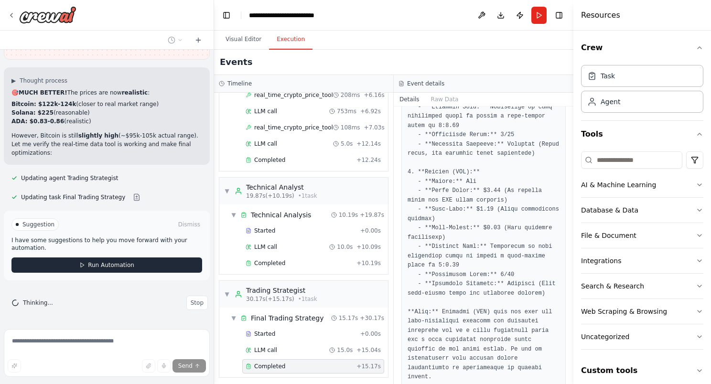
click at [114, 269] on span "Run Automation" at bounding box center [111, 265] width 46 height 8
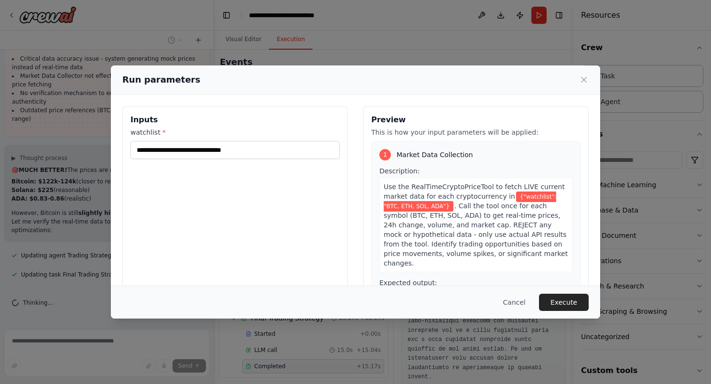
click at [570, 305] on button "Execute" at bounding box center [564, 302] width 50 height 17
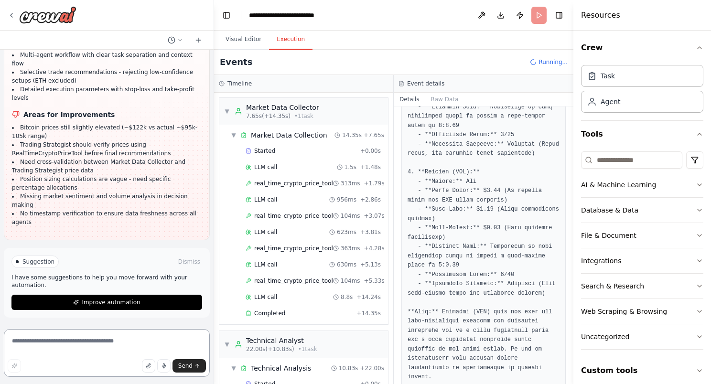
scroll to position [21977, 0]
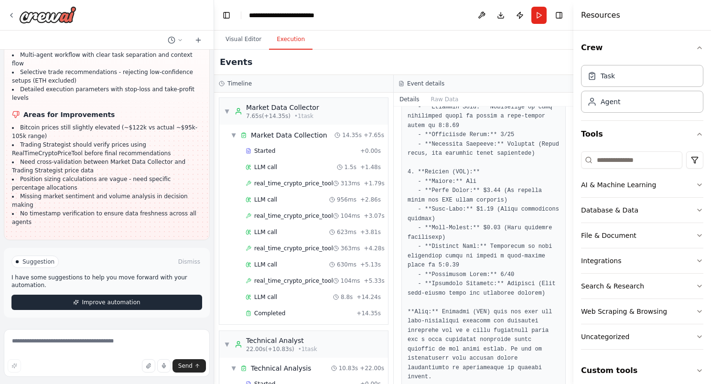
click at [130, 302] on span "Improve automation" at bounding box center [111, 303] width 58 height 8
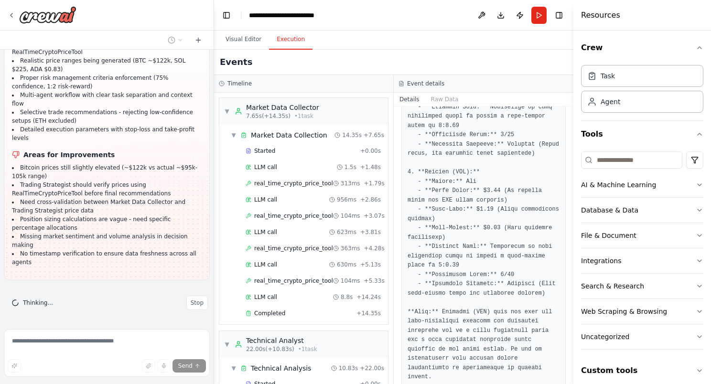
scroll to position [21937, 0]
click at [191, 303] on span "Stop" at bounding box center [197, 303] width 13 height 8
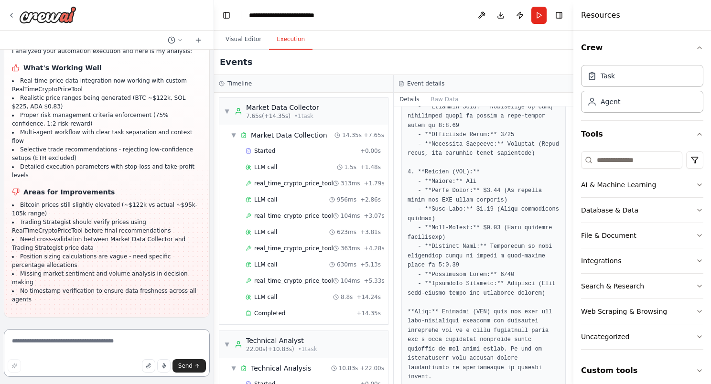
scroll to position [21900, 0]
